Goal: Task Accomplishment & Management: Manage account settings

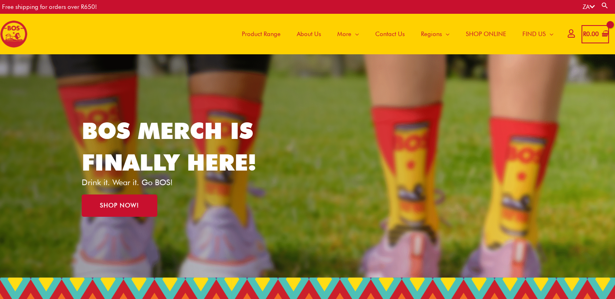
click at [568, 35] on icon at bounding box center [571, 33] width 7 height 6
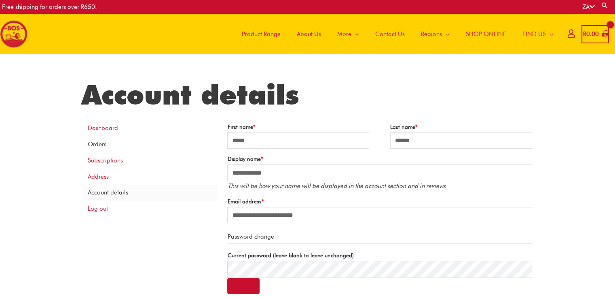
click at [100, 146] on link "Orders" at bounding box center [150, 144] width 136 height 16
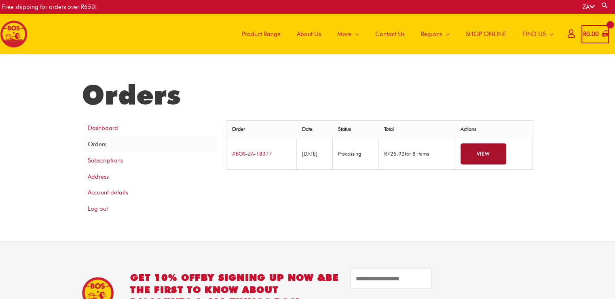
click at [490, 155] on link "View" at bounding box center [484, 153] width 46 height 21
